Goal: Task Accomplishment & Management: Use online tool/utility

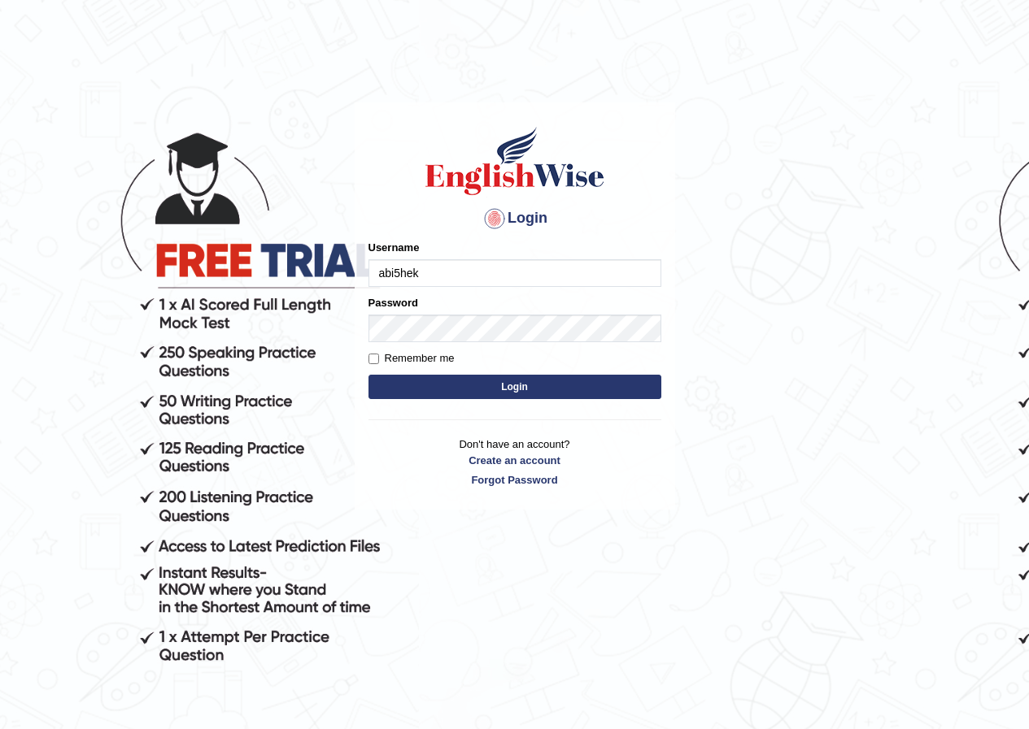
type input "abi5hek"
click at [445, 385] on button "Login" at bounding box center [514, 387] width 293 height 24
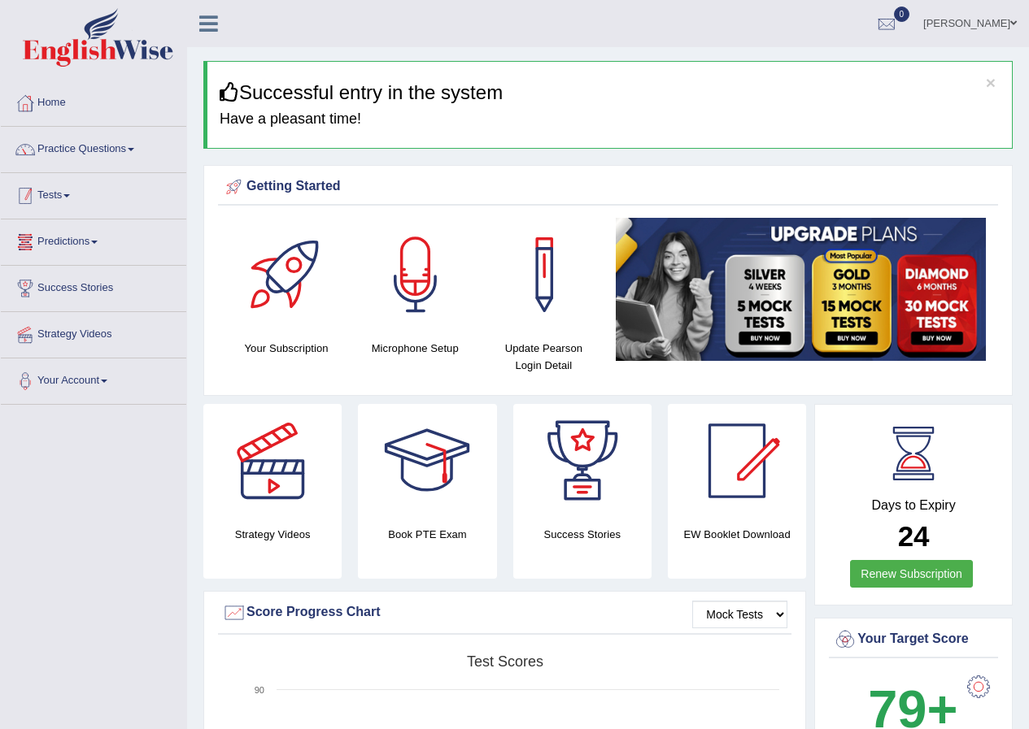
click at [69, 192] on link "Tests" at bounding box center [93, 193] width 185 height 41
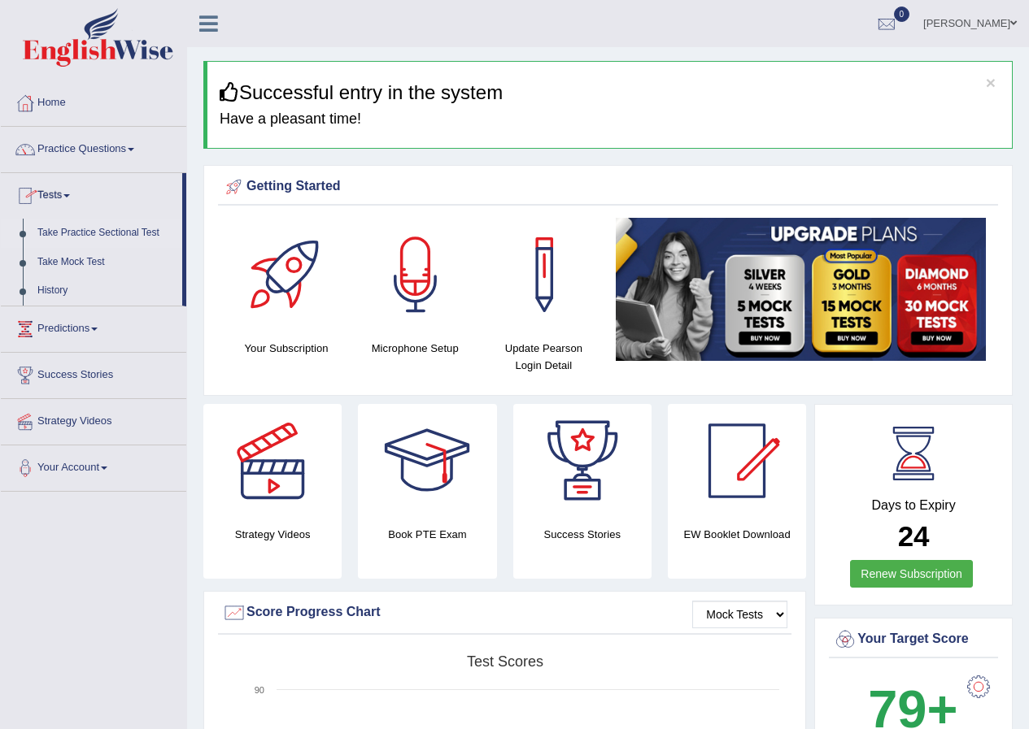
click at [77, 230] on link "Take Practice Sectional Test" at bounding box center [106, 233] width 152 height 29
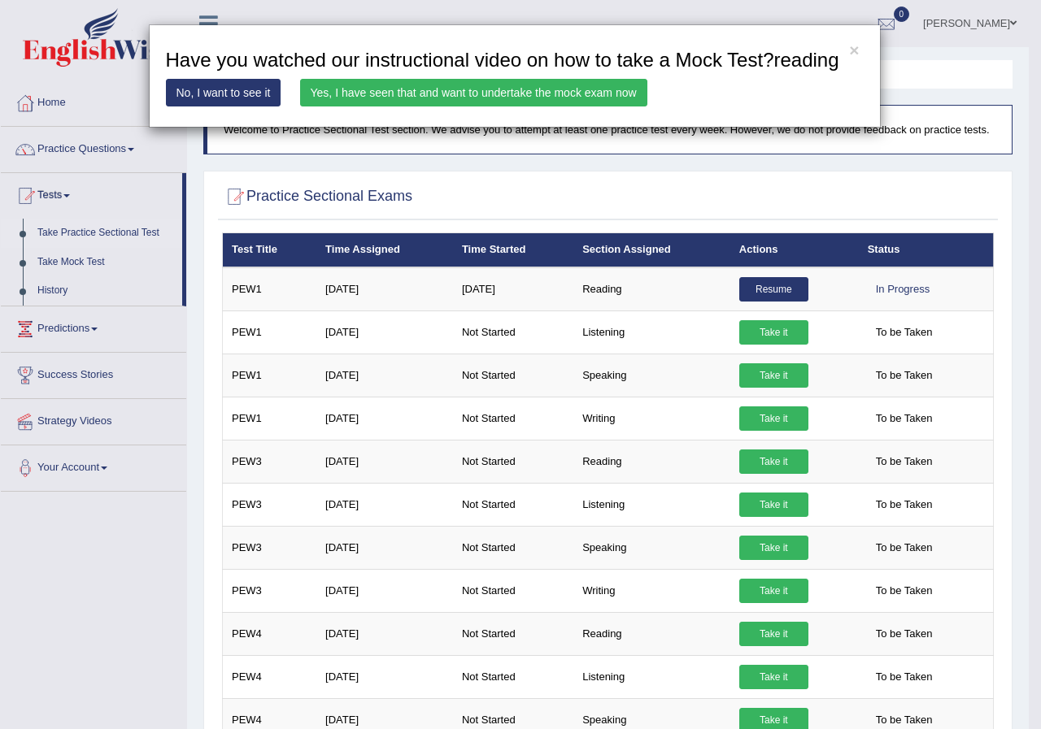
click at [470, 94] on link "Yes, I have seen that and want to undertake the mock exam now" at bounding box center [473, 93] width 347 height 28
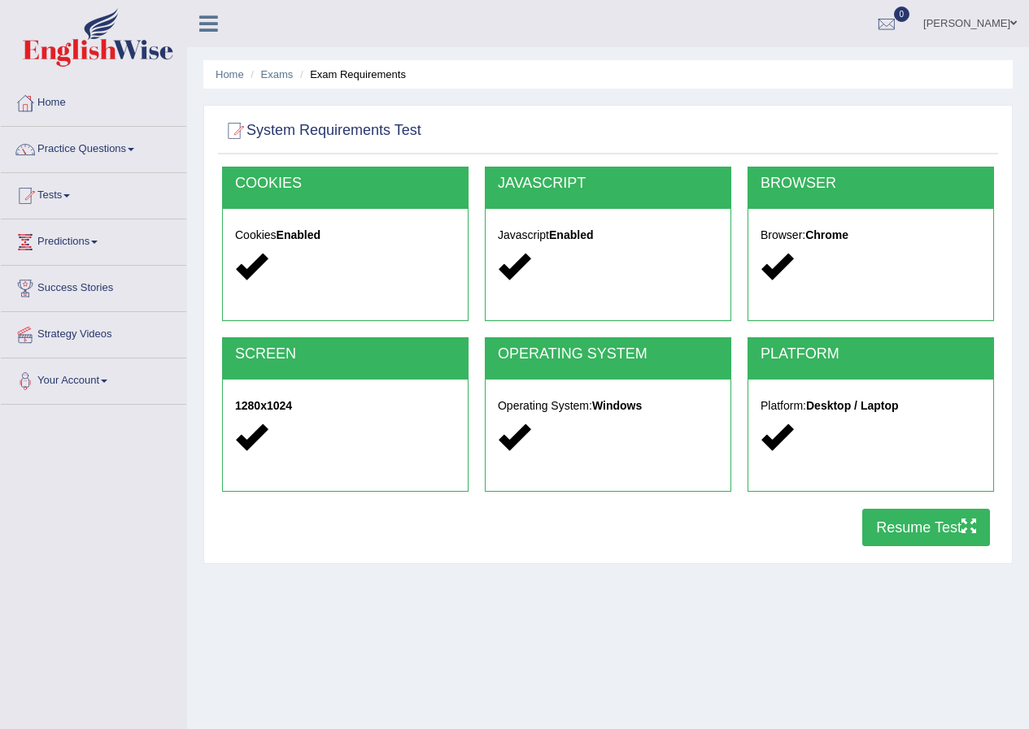
click at [906, 517] on button "Resume Test" at bounding box center [926, 527] width 128 height 37
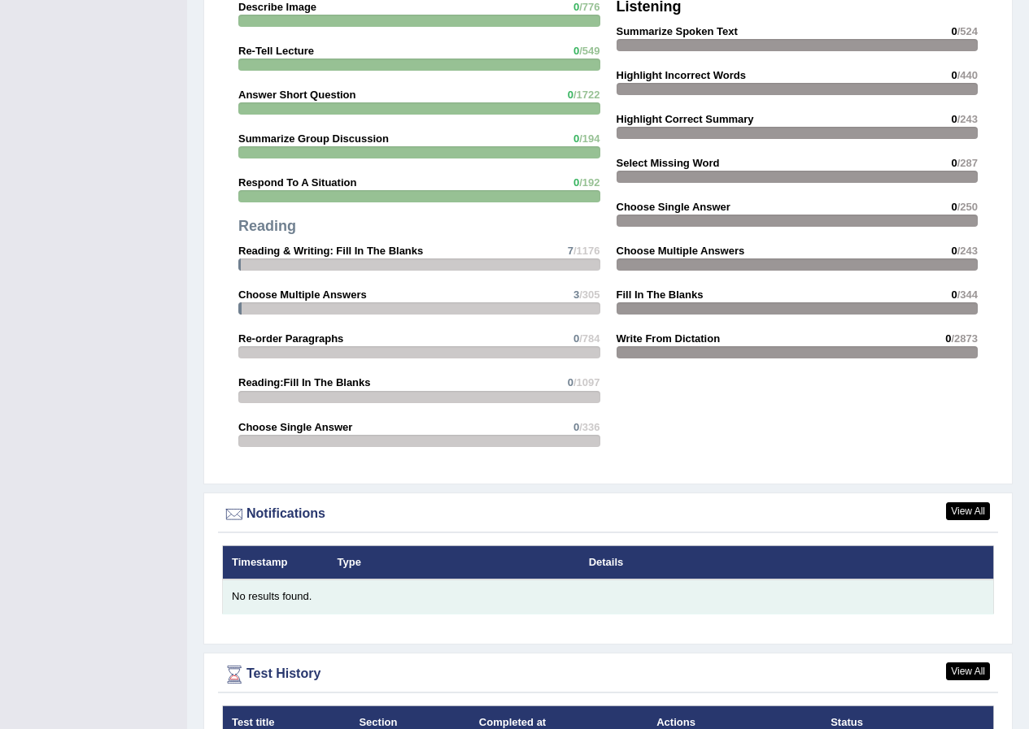
scroll to position [1612, 0]
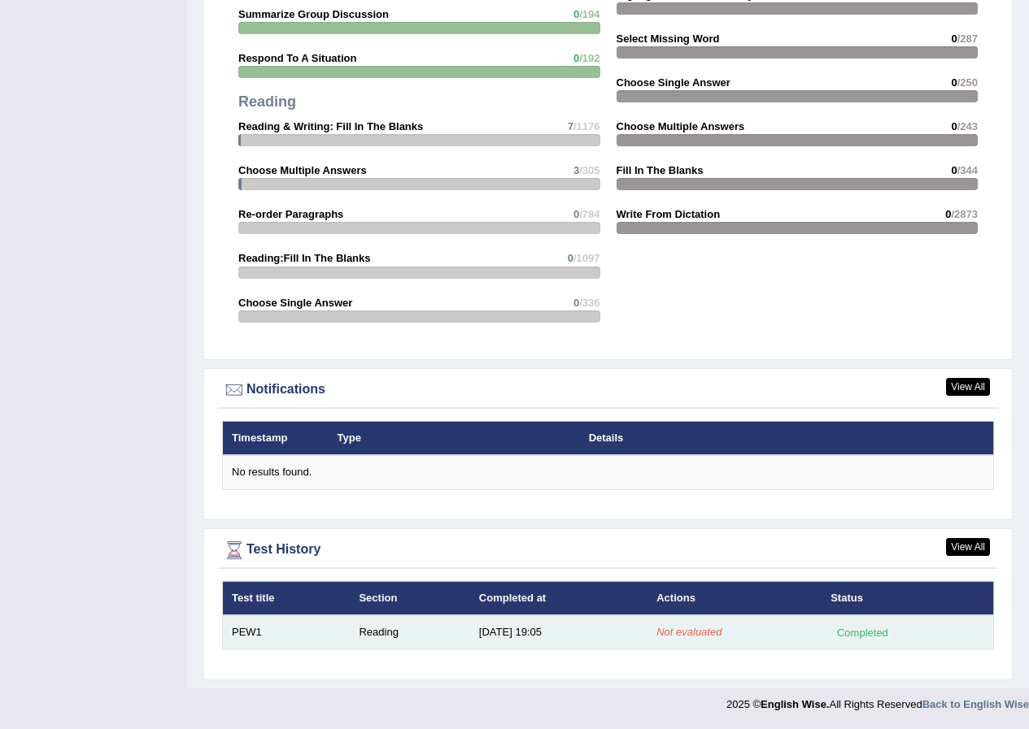
click at [256, 629] on td "PEW1" at bounding box center [287, 632] width 128 height 34
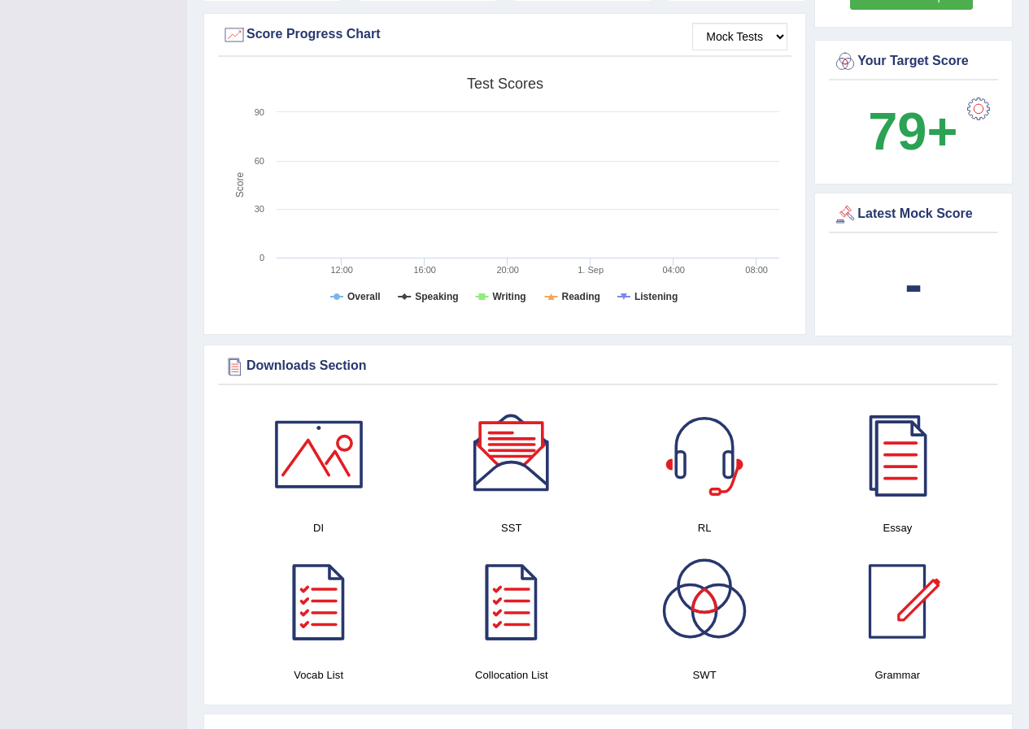
scroll to position [0, 0]
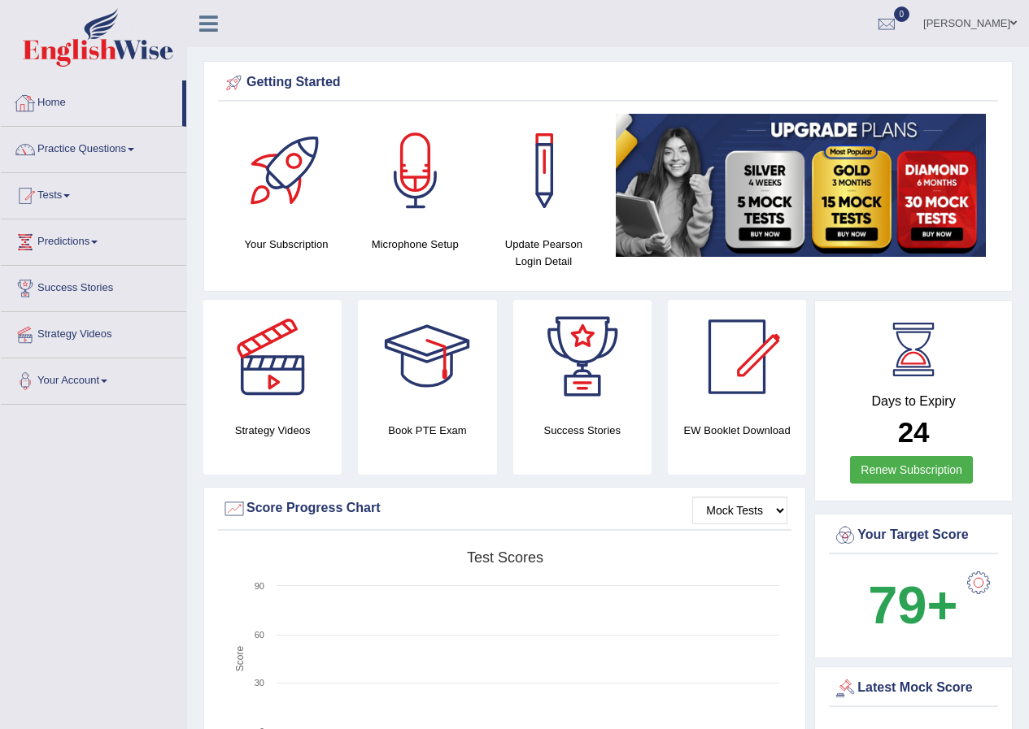
click at [56, 195] on link "Tests" at bounding box center [93, 193] width 185 height 41
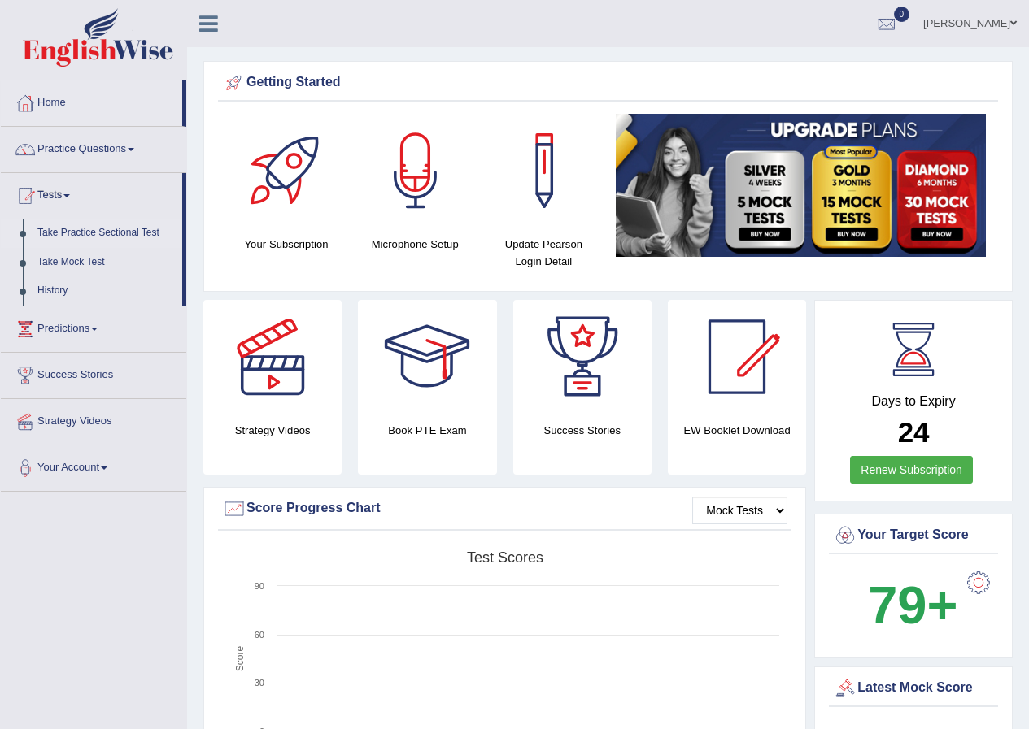
click at [74, 232] on link "Take Practice Sectional Test" at bounding box center [106, 233] width 152 height 29
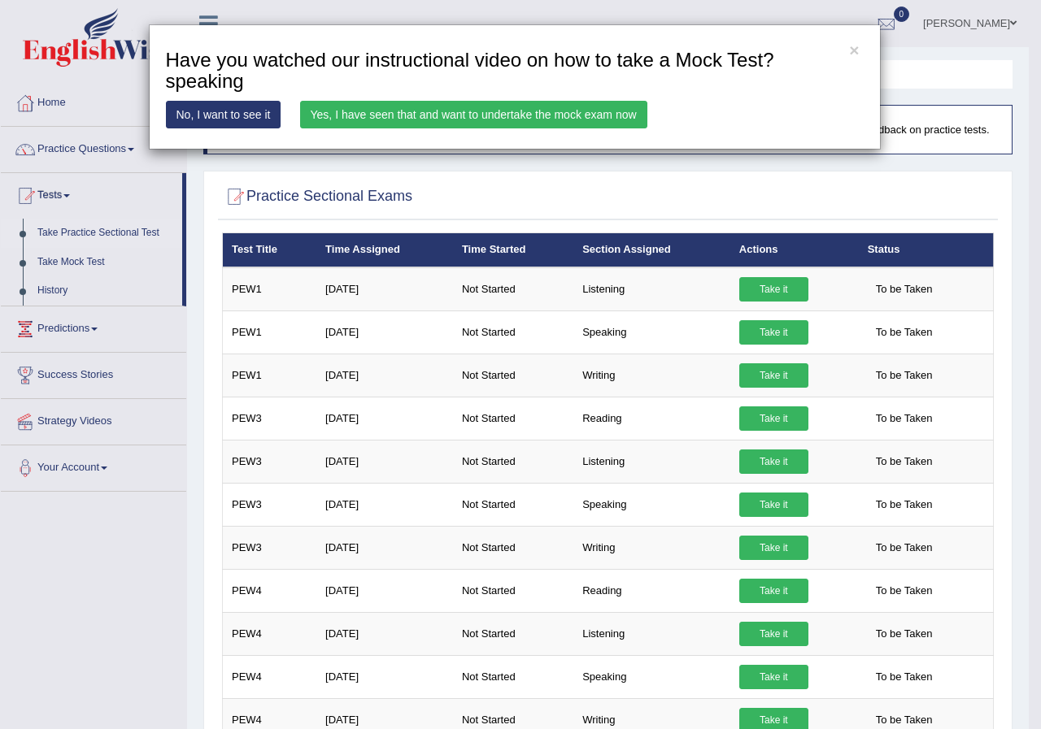
click at [561, 113] on link "Yes, I have seen that and want to undertake the mock exam now" at bounding box center [473, 115] width 347 height 28
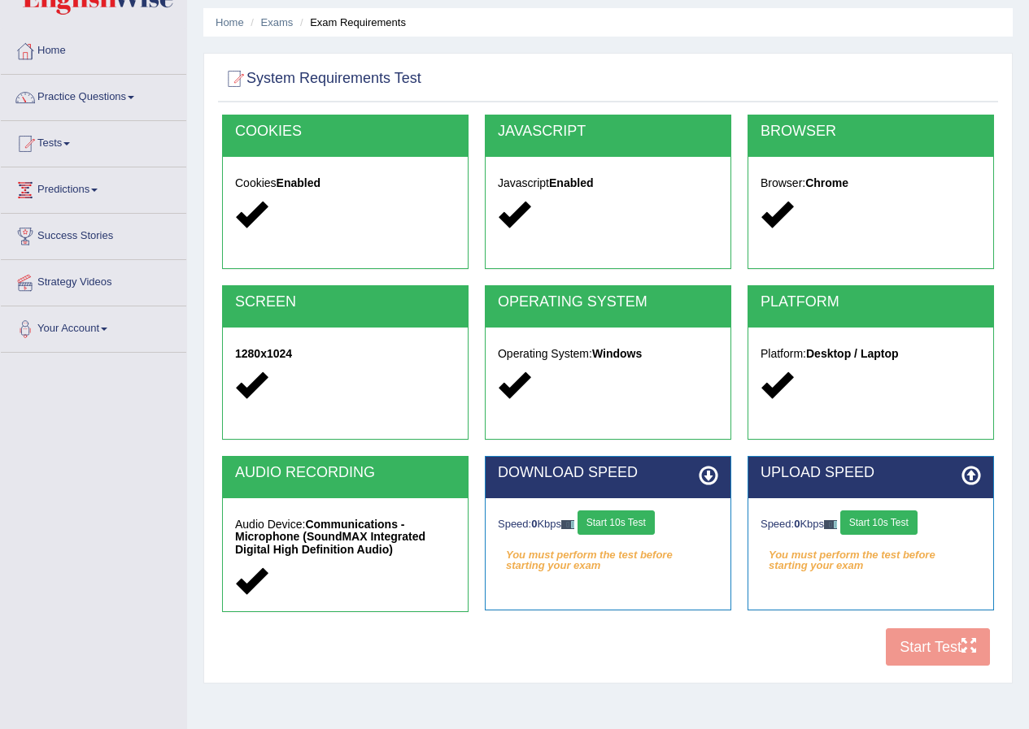
scroll to position [124, 0]
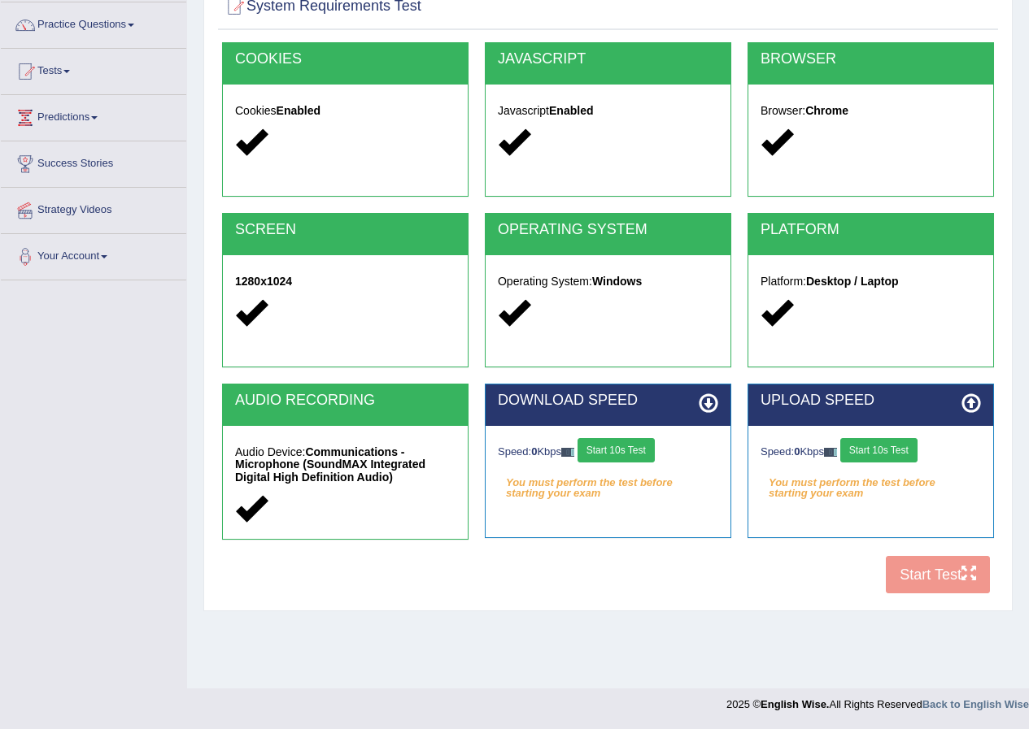
click at [639, 443] on button "Start 10s Test" at bounding box center [615, 450] width 77 height 24
click at [911, 450] on button "Start 10s Test" at bounding box center [878, 450] width 77 height 24
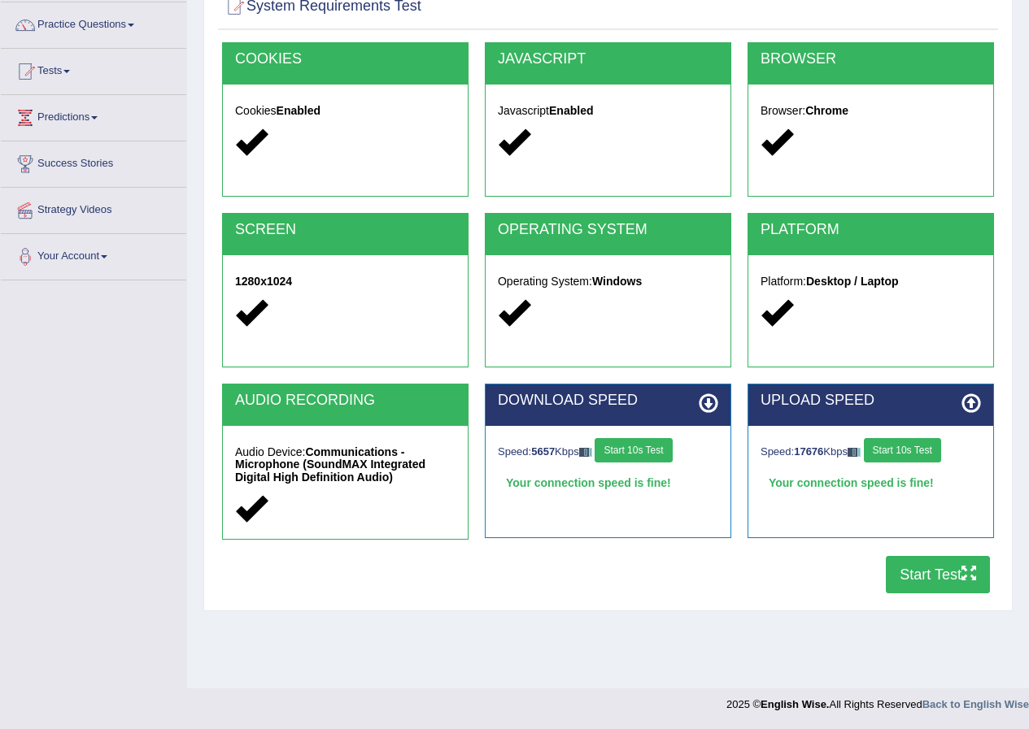
click at [909, 569] on button "Start Test" at bounding box center [937, 574] width 104 height 37
